Goal: Information Seeking & Learning: Learn about a topic

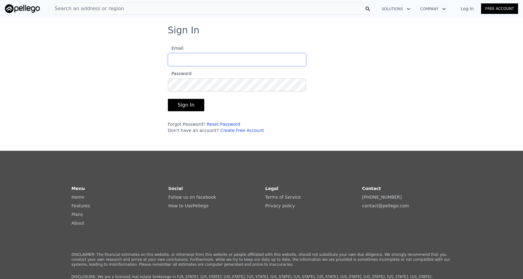
type input "mayasy@me.com"
click at [185, 105] on button "Sign In" at bounding box center [186, 105] width 37 height 12
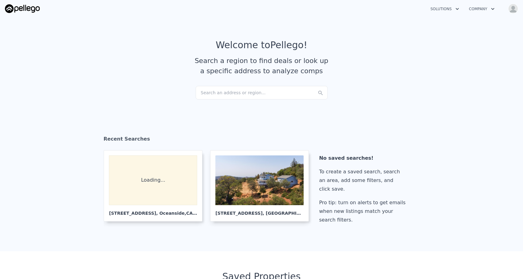
checkbox input "true"
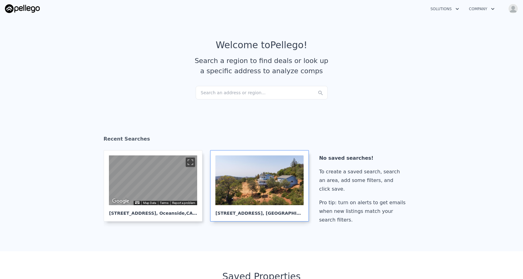
click at [242, 162] on div at bounding box center [259, 180] width 88 height 50
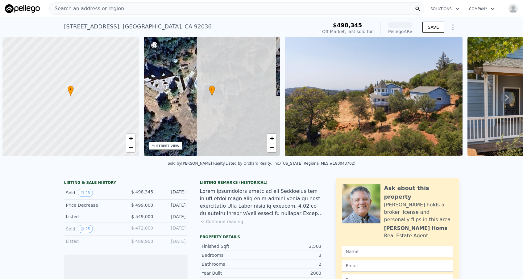
scroll to position [0, 2]
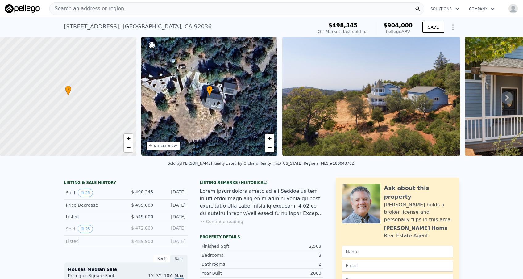
click at [509, 97] on icon at bounding box center [507, 97] width 12 height 12
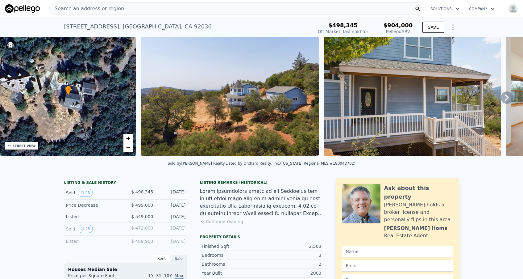
click at [506, 99] on icon at bounding box center [507, 97] width 4 height 6
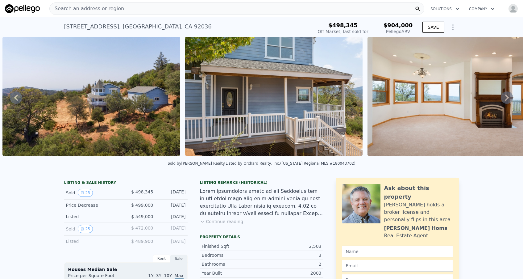
click at [507, 98] on icon at bounding box center [507, 97] width 12 height 12
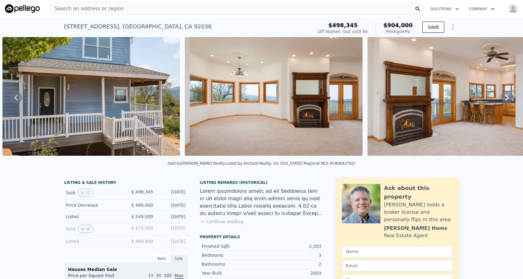
click at [507, 98] on icon at bounding box center [507, 97] width 12 height 12
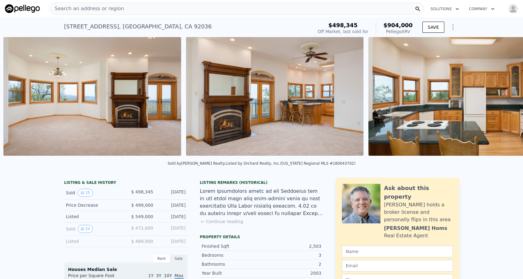
scroll to position [0, 648]
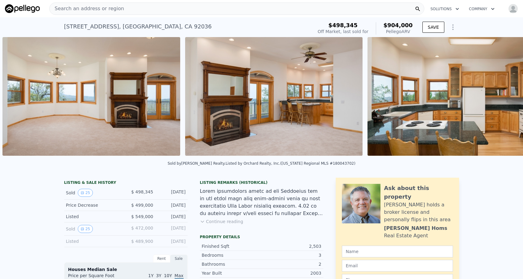
click at [507, 98] on div "• + − • + − STREET VIEW Loading... SATELLITE VIEW" at bounding box center [261, 97] width 523 height 121
click at [125, 10] on div "Search an address or region" at bounding box center [236, 8] width 375 height 12
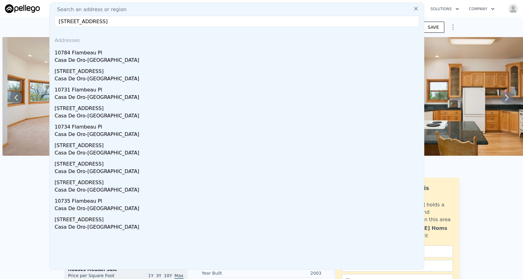
click at [161, 18] on input "[STREET_ADDRESS]" at bounding box center [237, 21] width 365 height 11
click at [160, 21] on input "[STREET_ADDRESS]" at bounding box center [237, 21] width 365 height 11
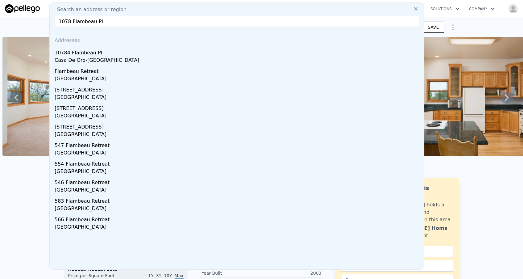
drag, startPoint x: 110, startPoint y: 23, endPoint x: 0, endPoint y: 20, distance: 110.3
paste input "[STREET_ADDRESS]"
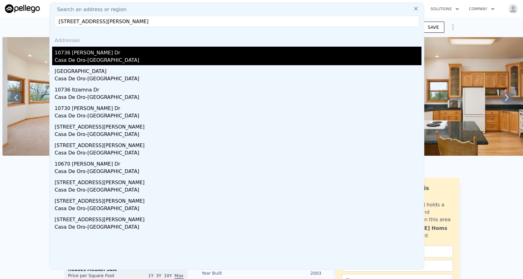
type input "[STREET_ADDRESS][PERSON_NAME]"
click at [99, 57] on div "Casa De Oro-[GEOGRAPHIC_DATA]" at bounding box center [238, 60] width 367 height 9
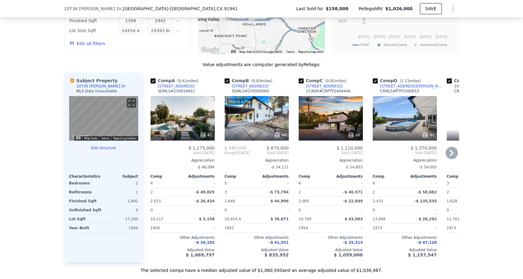
scroll to position [571, 0]
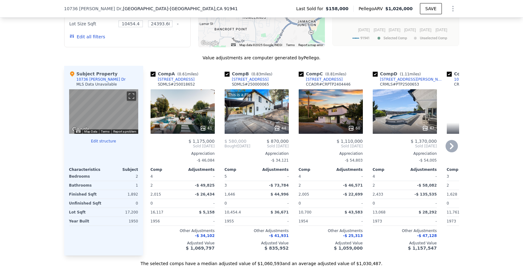
click at [450, 145] on icon at bounding box center [452, 146] width 12 height 12
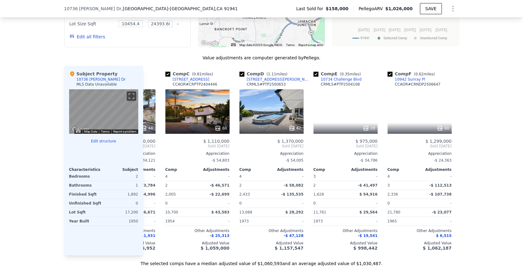
scroll to position [0, 148]
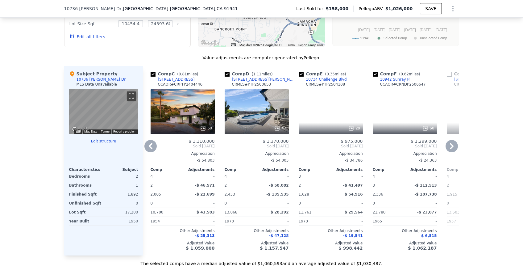
click at [450, 146] on icon at bounding box center [452, 146] width 12 height 12
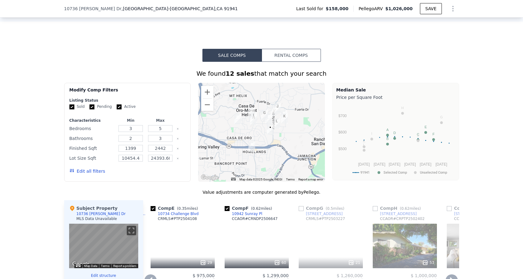
scroll to position [439, 0]
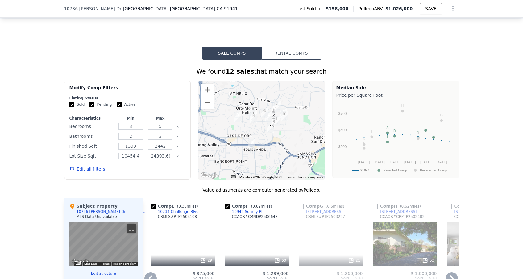
click at [237, 115] on img "9933 Mozelle Ln" at bounding box center [237, 117] width 7 height 10
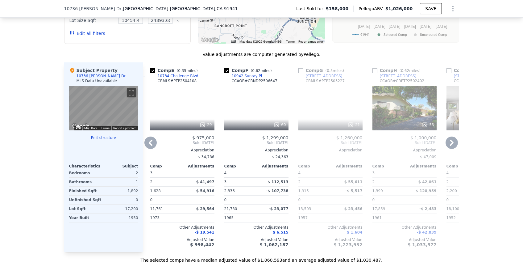
scroll to position [579, 0]
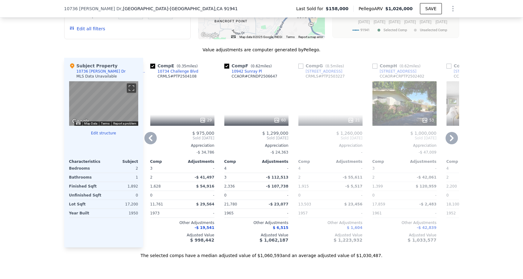
click at [453, 140] on icon at bounding box center [452, 138] width 12 height 12
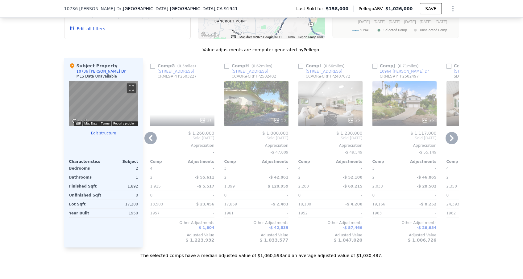
click at [452, 139] on icon at bounding box center [452, 138] width 4 height 6
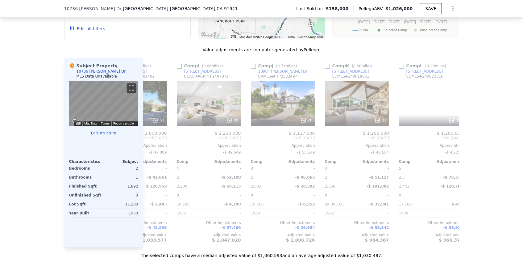
scroll to position [0, 588]
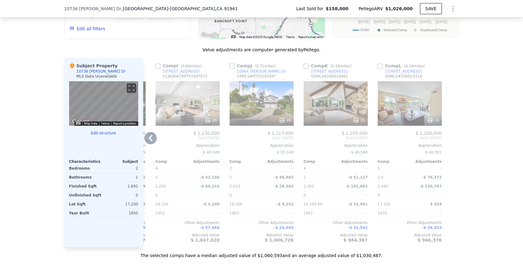
click at [147, 135] on icon at bounding box center [150, 138] width 12 height 12
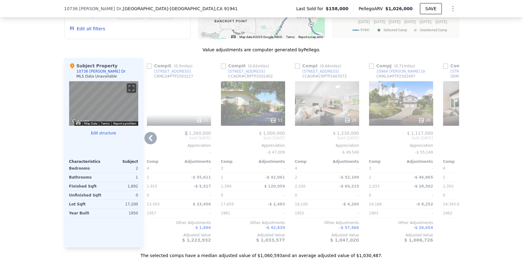
click at [147, 135] on div "Comp A ( 0.61 miles) [STREET_ADDRESS] SDMLS # 250018652 41 $ 1,175,000 Sold [DA…" at bounding box center [301, 153] width 316 height 190
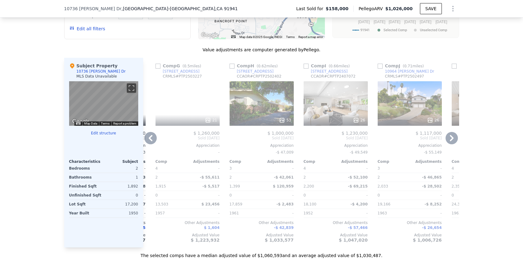
click at [148, 138] on icon at bounding box center [150, 138] width 12 height 12
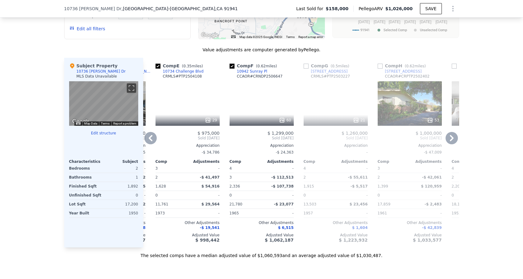
click at [149, 138] on icon at bounding box center [151, 138] width 4 height 6
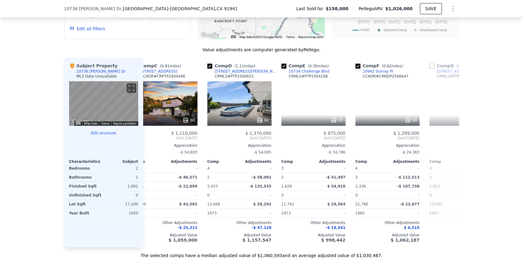
scroll to position [0, 143]
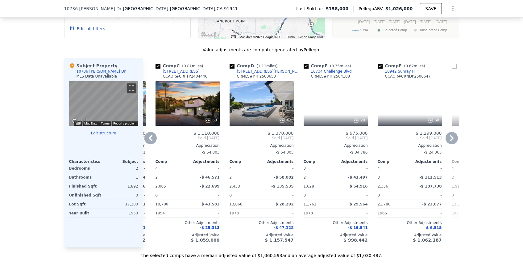
click at [251, 71] on div "[STREET_ADDRESS][PERSON_NAME]" at bounding box center [269, 71] width 64 height 5
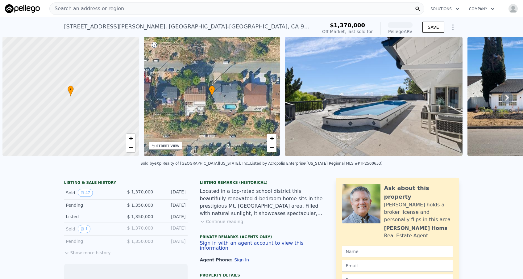
scroll to position [0, 2]
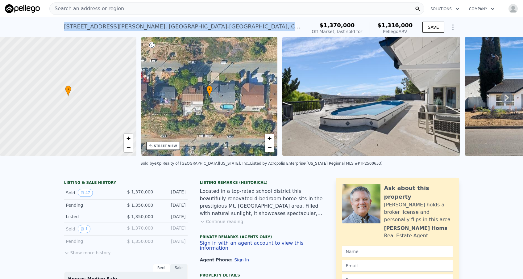
drag, startPoint x: 205, startPoint y: 27, endPoint x: 105, endPoint y: 22, distance: 99.9
click at [105, 22] on div "9933 Mozelle Ln , Casa de Oro-Mount Helix , CA 91941 Sold Mar 2025 for $1.370m …" at bounding box center [184, 28] width 240 height 17
